Goal: Task Accomplishment & Management: Use online tool/utility

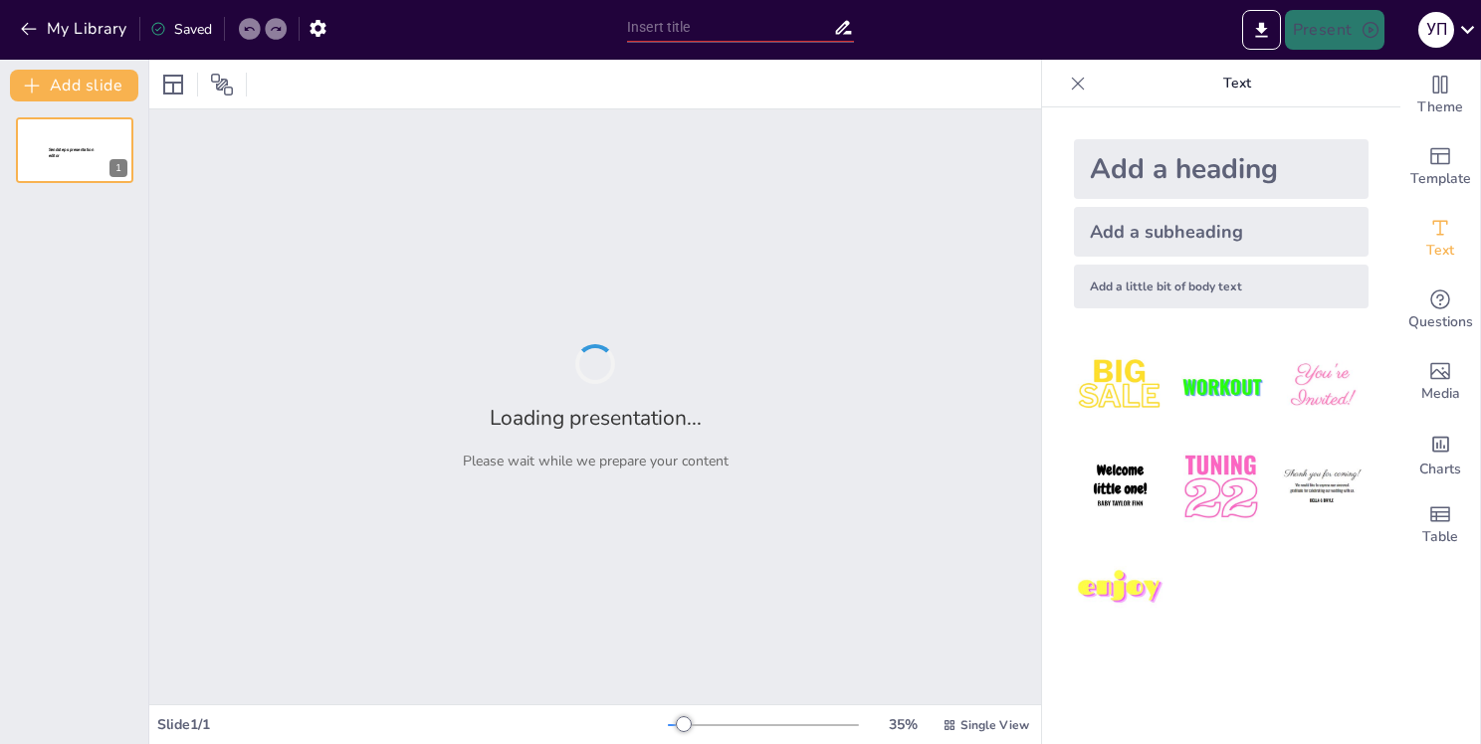
type input "Австралопитеки: Эволюция и особенности"
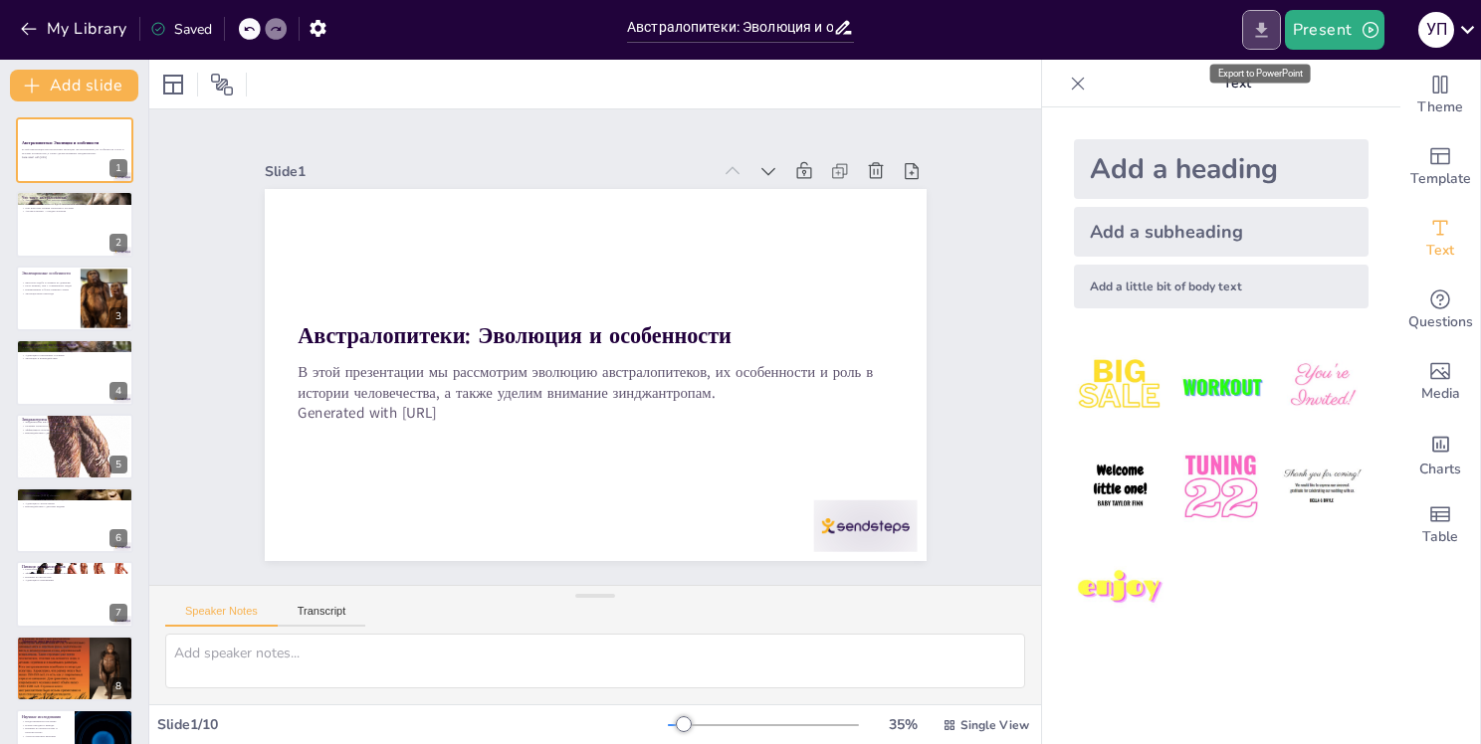
click at [1266, 31] on icon "Export to PowerPoint" at bounding box center [1261, 30] width 21 height 21
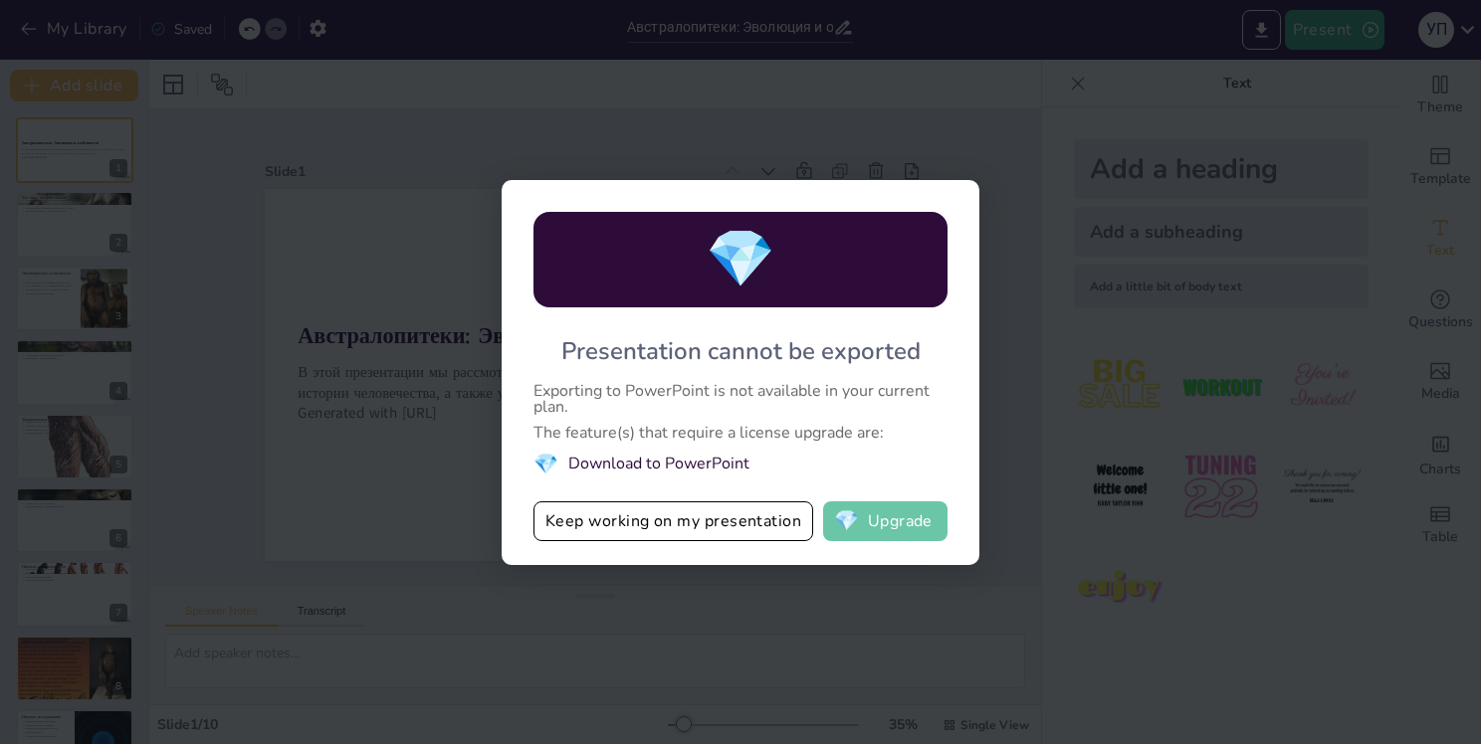
click at [920, 520] on button "💎 Upgrade" at bounding box center [885, 522] width 124 height 40
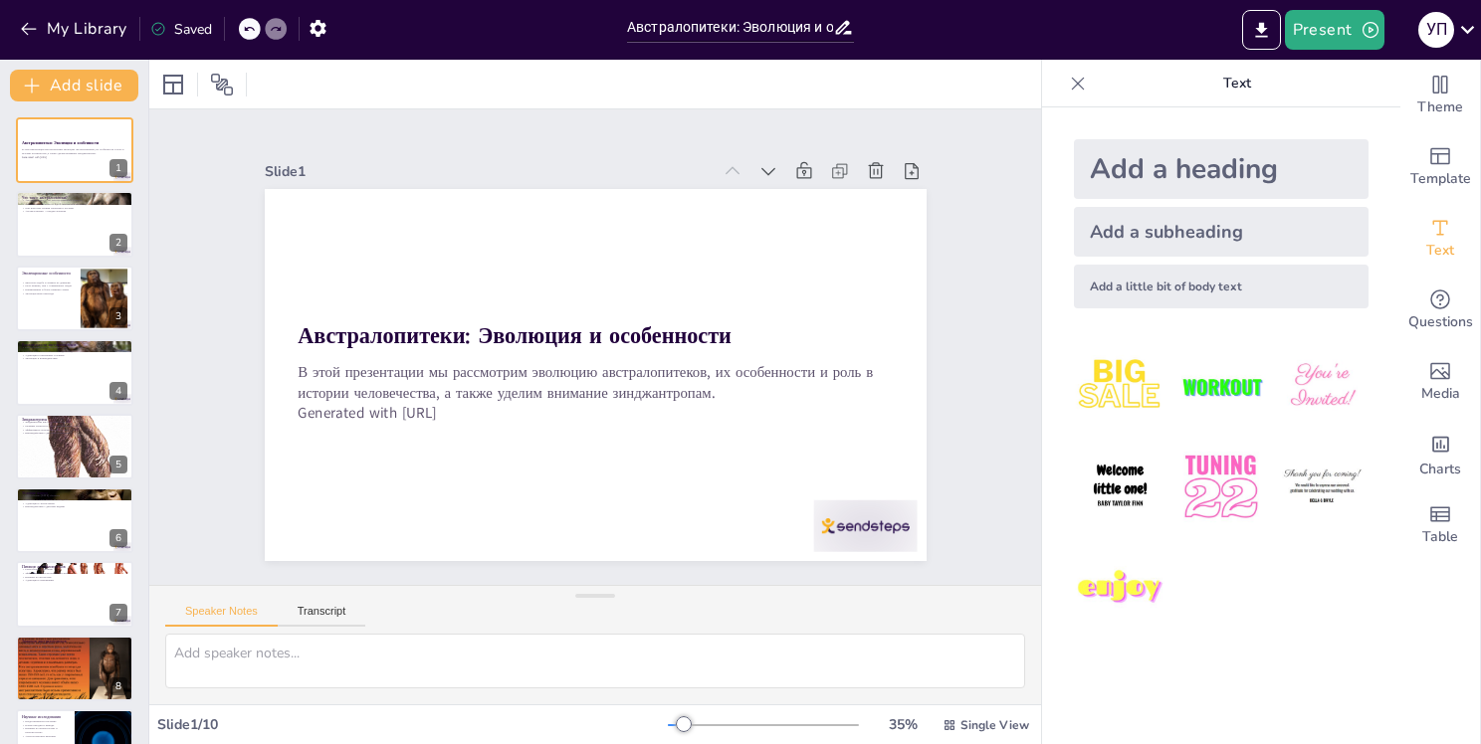
click at [102, 263] on div "Австралопитеки: Эволюция и особенности В этой презентации мы рассмотрим эволюци…" at bounding box center [74, 483] width 148 height 732
click at [103, 257] on div "Что такое австралопитеки? Австралопитеки — это группа вымерших гоминид Австрало…" at bounding box center [74, 225] width 119 height 68
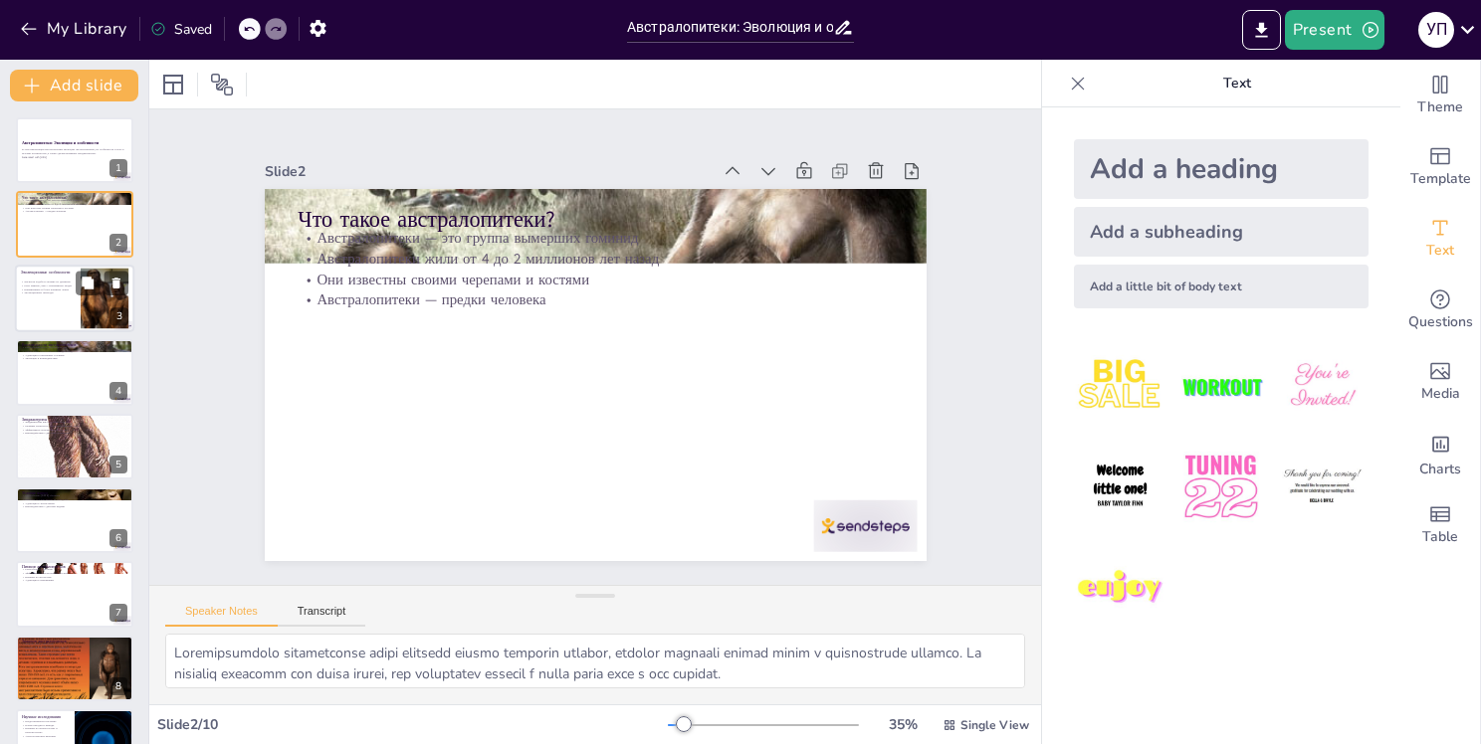
click at [101, 285] on div at bounding box center [102, 283] width 53 height 24
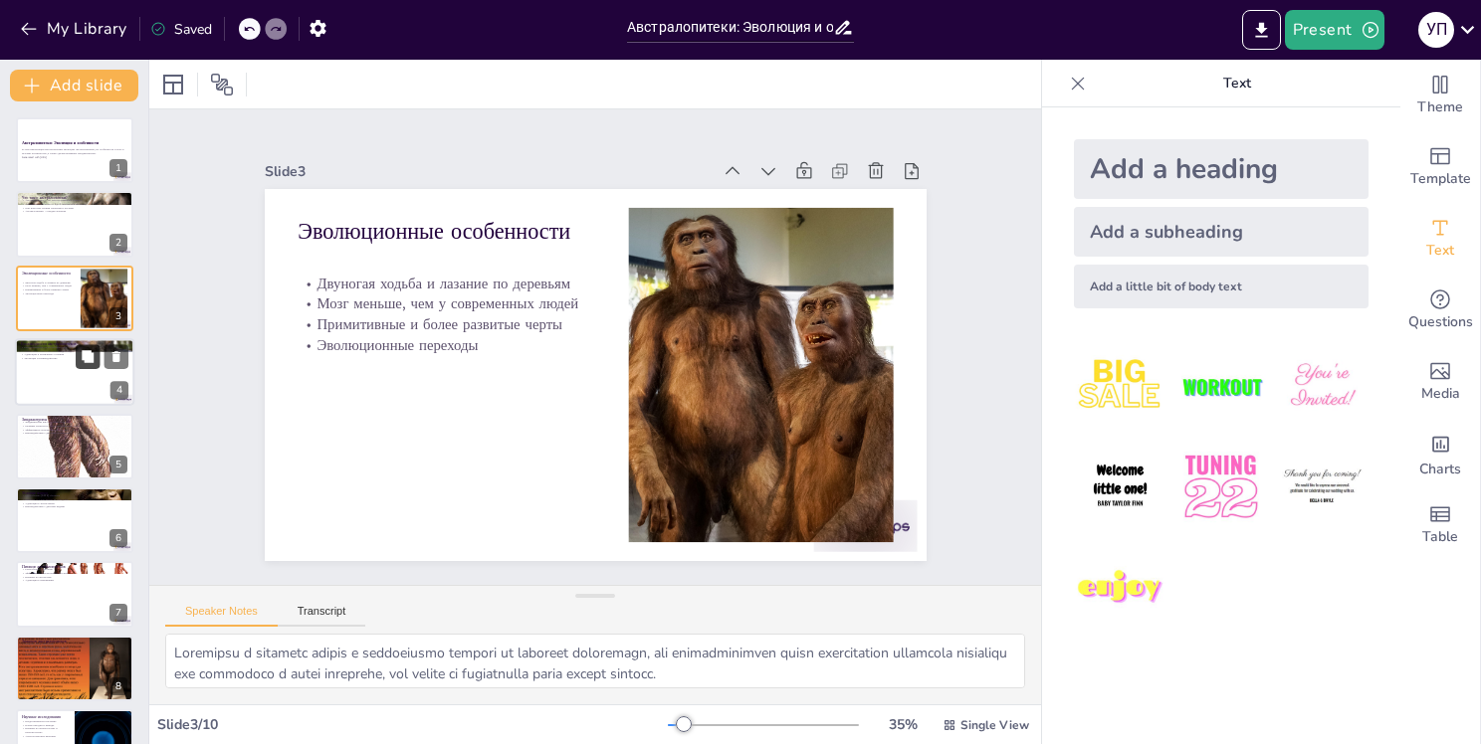
click at [90, 366] on button at bounding box center [88, 357] width 24 height 24
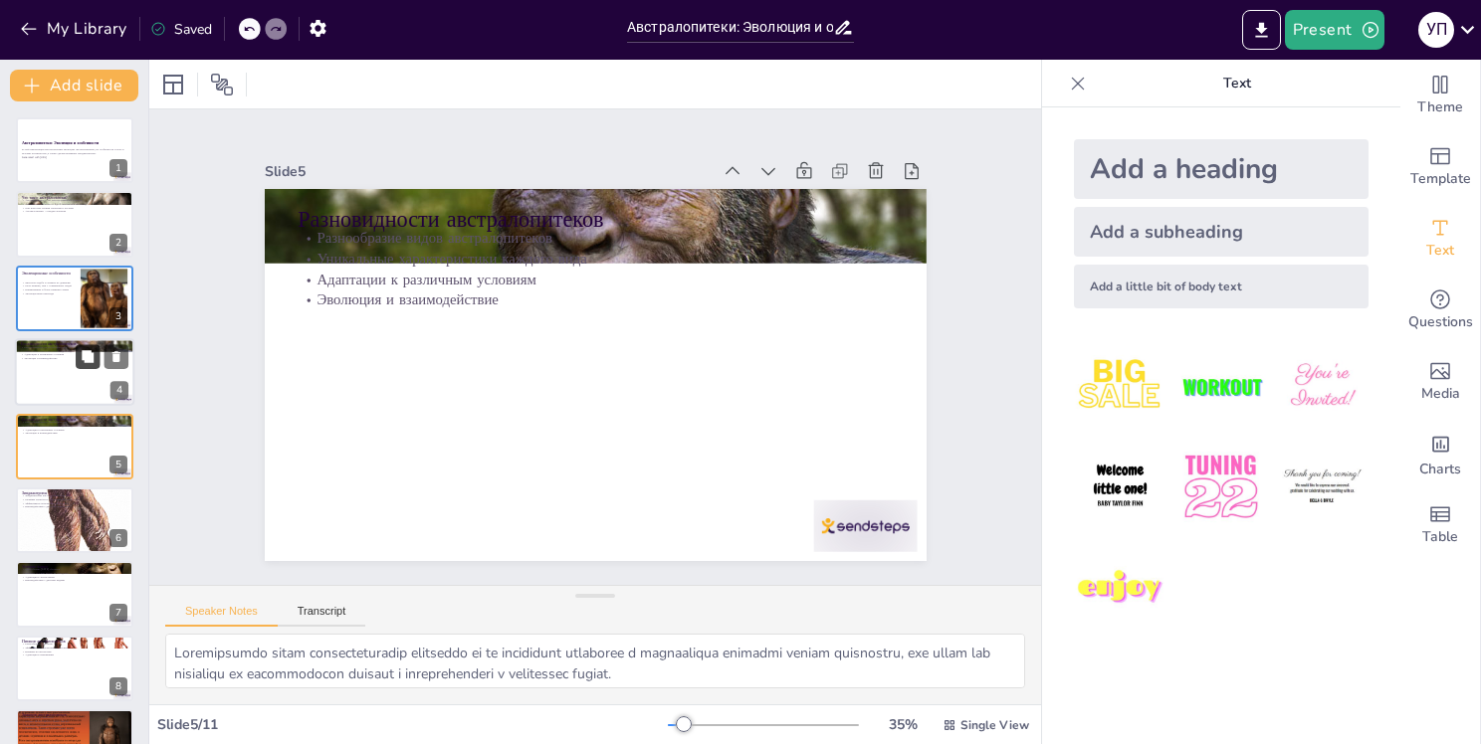
scroll to position [24, 0]
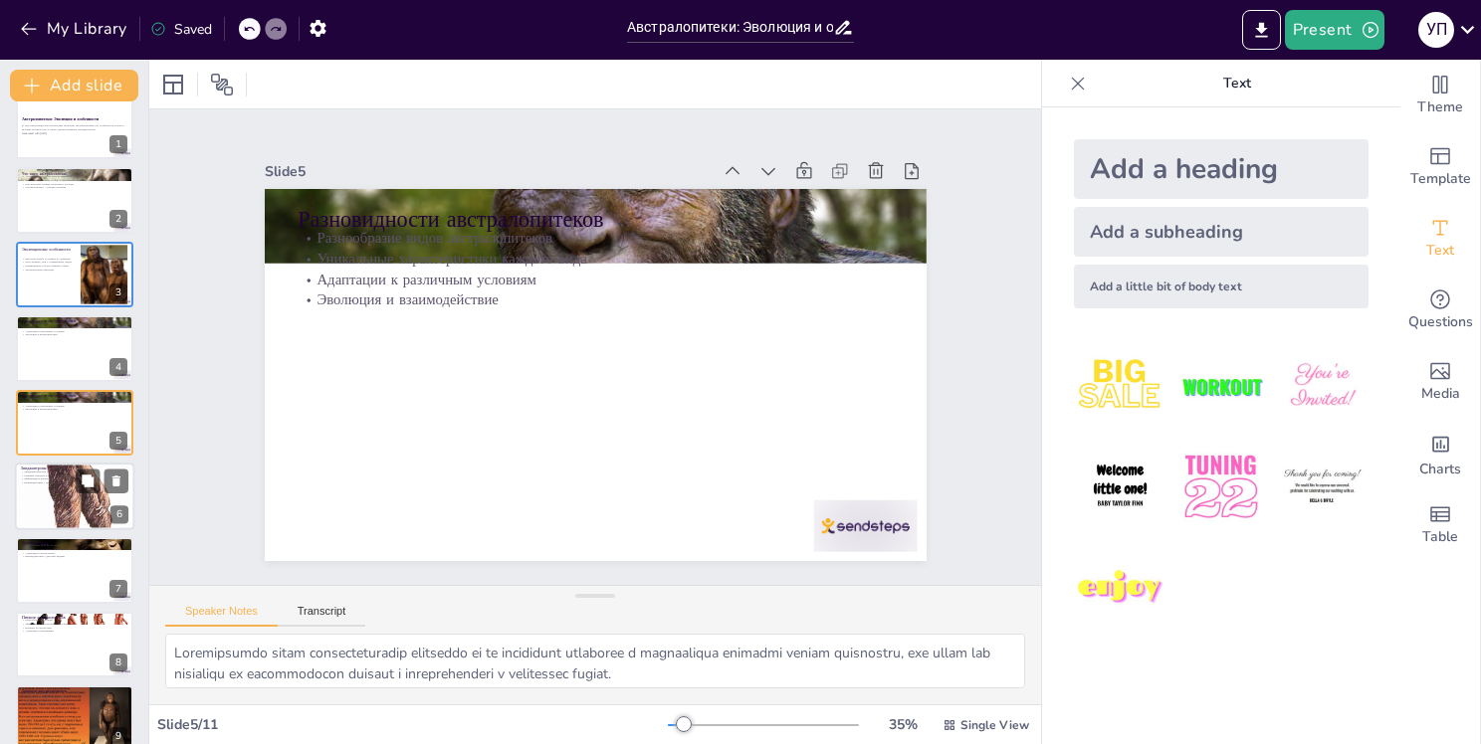
click at [84, 505] on div at bounding box center [74, 496] width 119 height 215
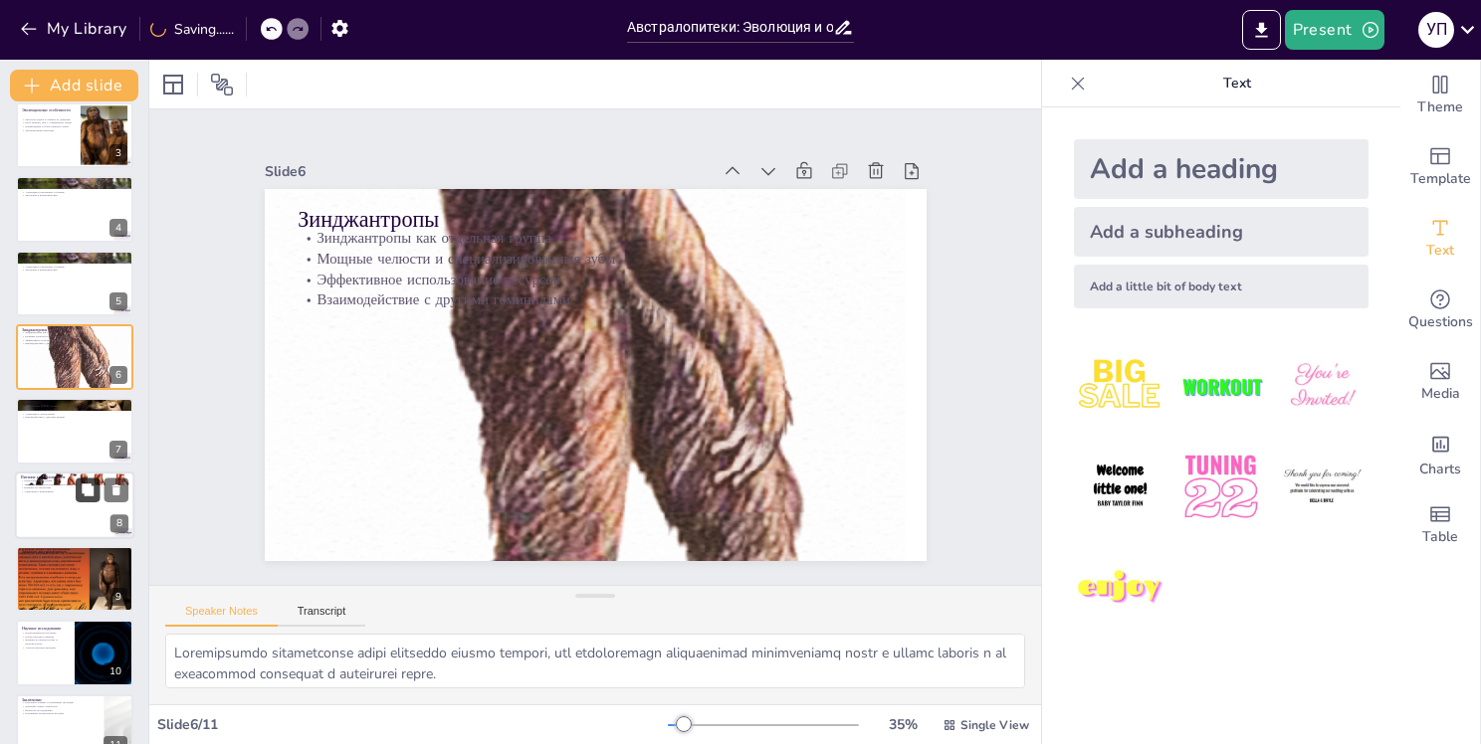
scroll to position [195, 0]
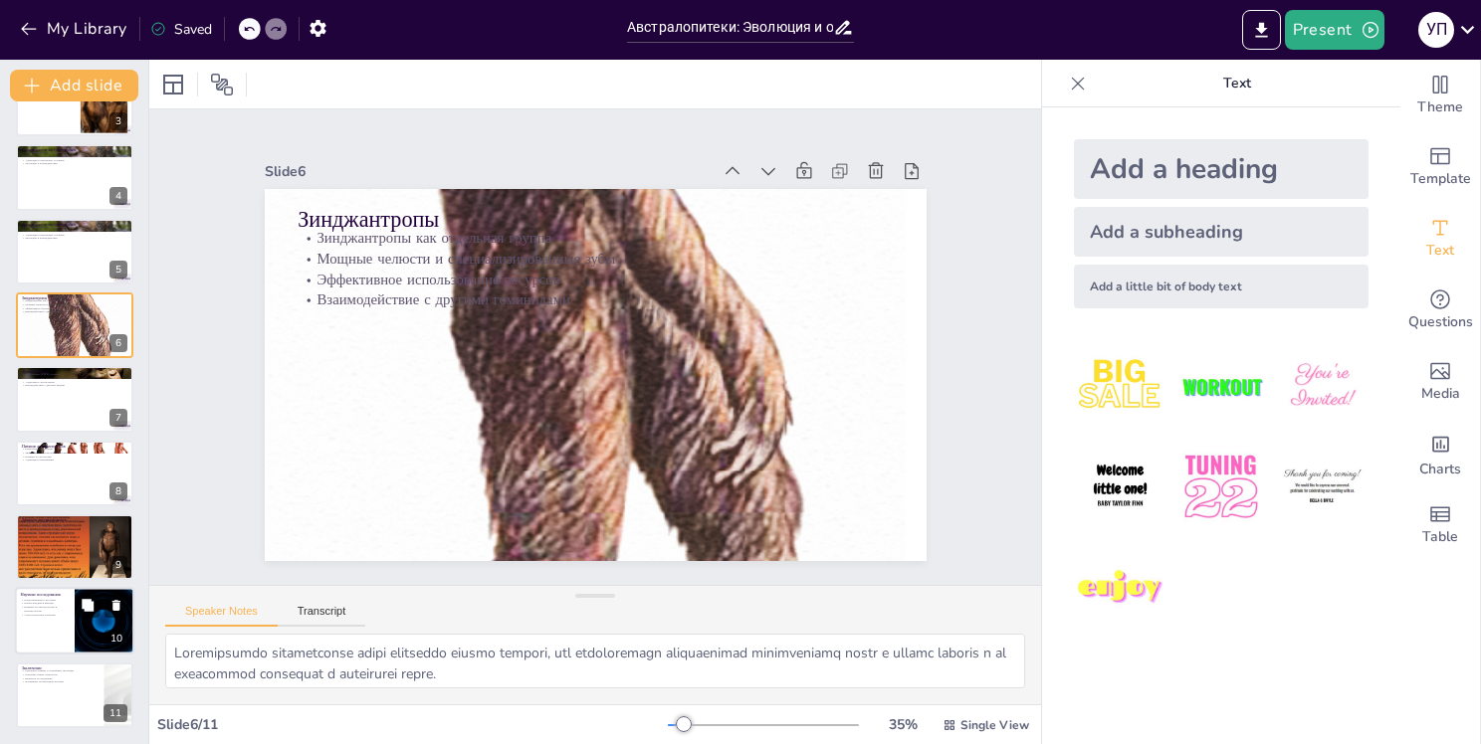
click at [80, 591] on div at bounding box center [104, 622] width 119 height 68
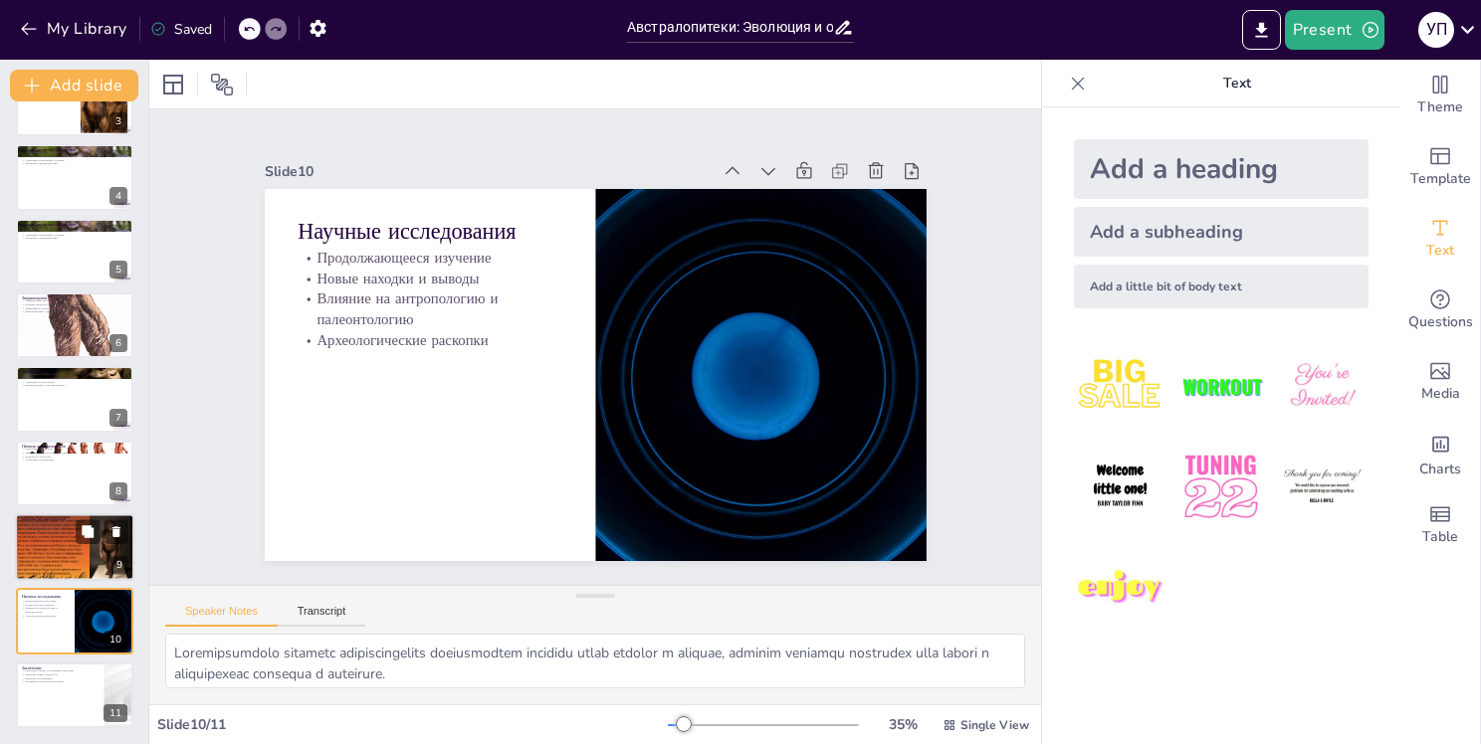
click at [75, 563] on div at bounding box center [74, 548] width 119 height 90
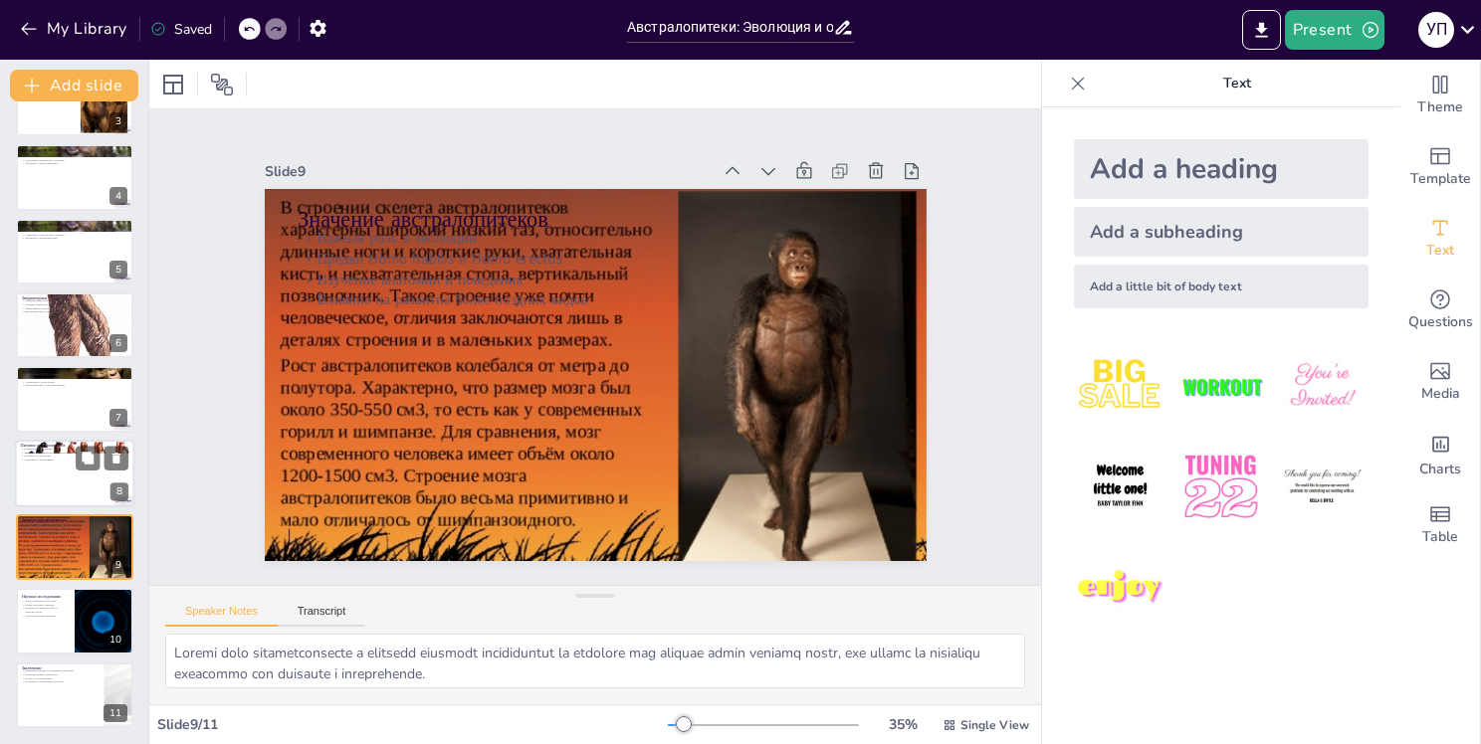
click at [66, 476] on div at bounding box center [74, 474] width 119 height 68
type textarea "Разнообразие в диете австралопитеков указывает на их способность адаптироваться…"
